Goal: Information Seeking & Learning: Learn about a topic

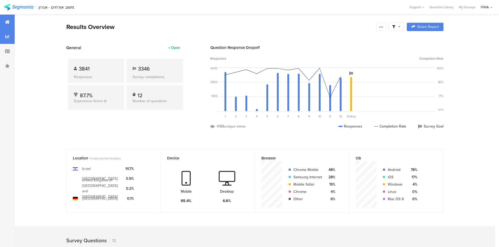
click at [6, 40] on div at bounding box center [7, 36] width 15 height 15
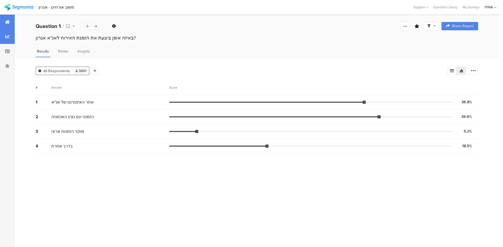
click at [9, 23] on icon at bounding box center [7, 22] width 5 height 4
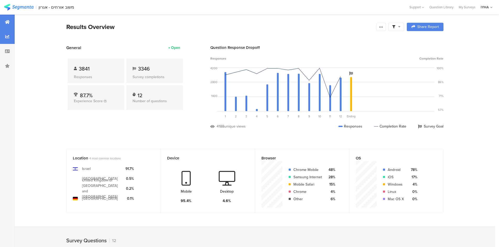
click at [10, 39] on div at bounding box center [7, 36] width 15 height 15
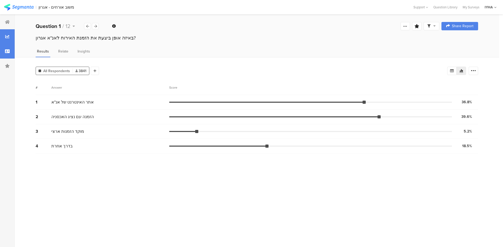
click at [7, 47] on div at bounding box center [7, 51] width 15 height 15
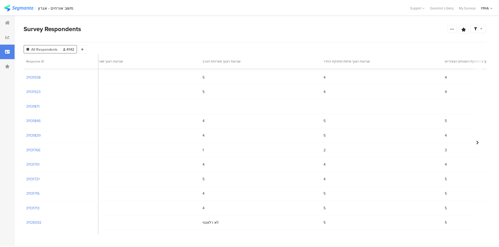
scroll to position [85, 1302]
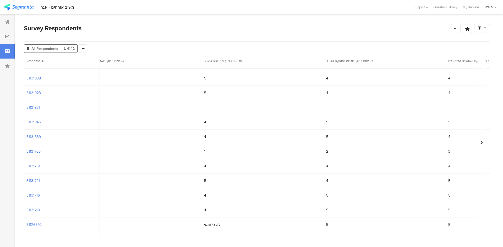
click at [36, 152] on section "31131766" at bounding box center [33, 151] width 14 height 5
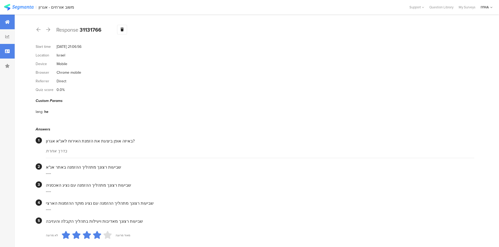
click at [7, 20] on icon at bounding box center [7, 22] width 5 height 4
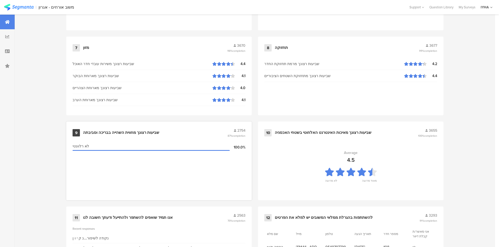
scroll to position [520, 0]
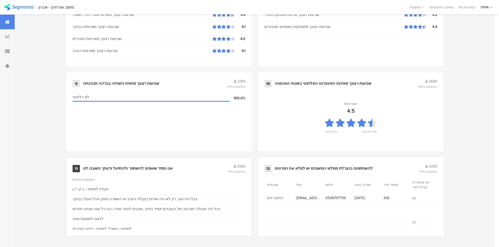
click at [136, 167] on div "אנו תמיד שואפים להשתפר ולהתייעל ודעתך חשובה לנו" at bounding box center [128, 168] width 90 height 5
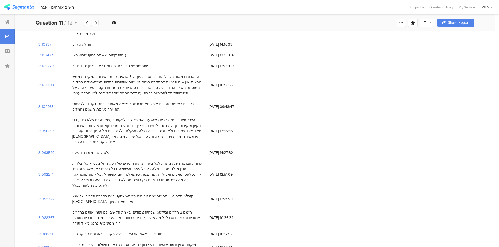
scroll to position [458, 0]
click at [65, 146] on div "31093540" at bounding box center [53, 151] width 34 height 11
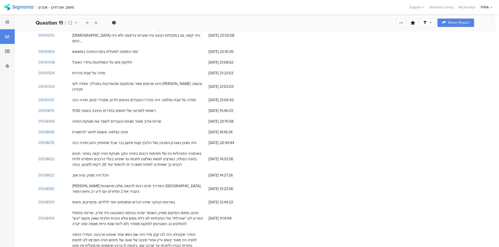
scroll to position [1590, 0]
click at [7, 18] on div at bounding box center [7, 22] width 15 height 15
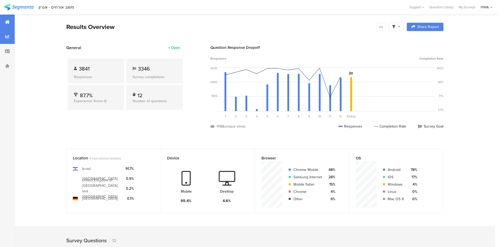
click at [5, 40] on div at bounding box center [7, 36] width 15 height 15
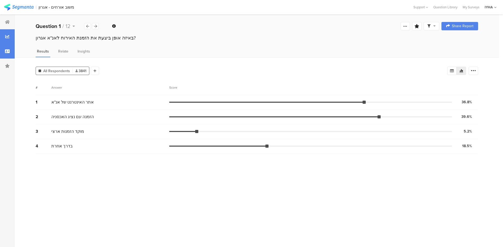
click at [7, 49] on icon at bounding box center [7, 51] width 5 height 4
